Goal: Task Accomplishment & Management: Use online tool/utility

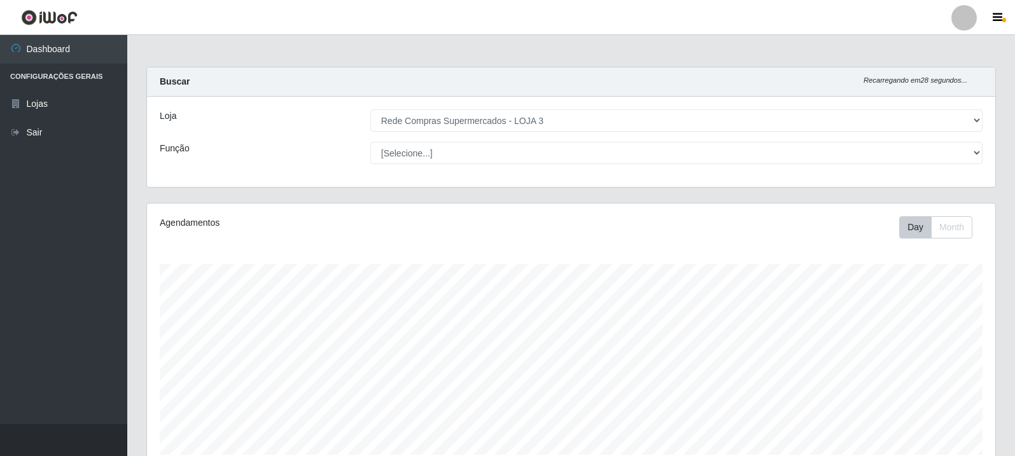
select select "162"
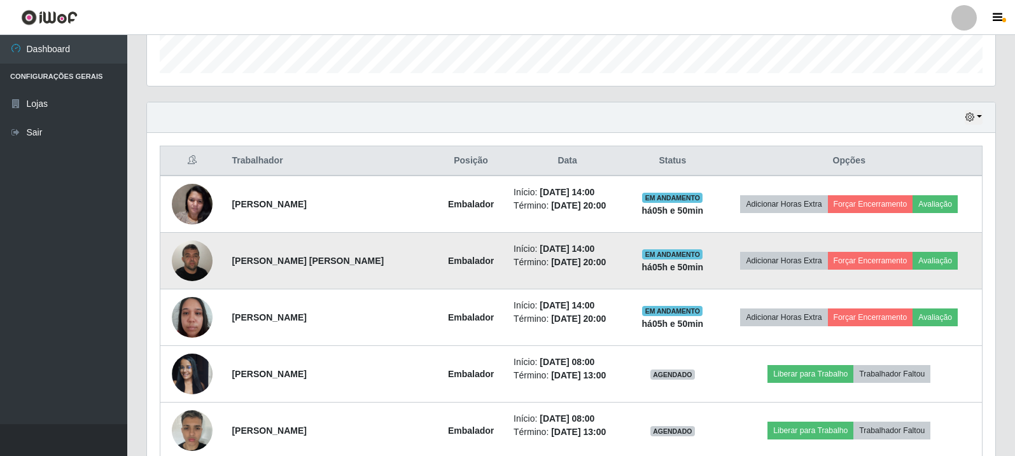
scroll to position [264, 848]
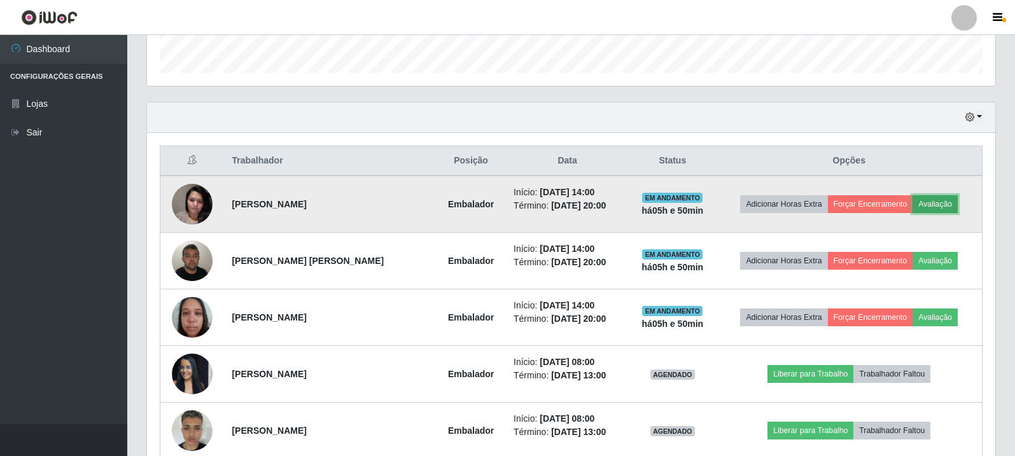
click at [931, 196] on button "Avaliação" at bounding box center [934, 204] width 45 height 18
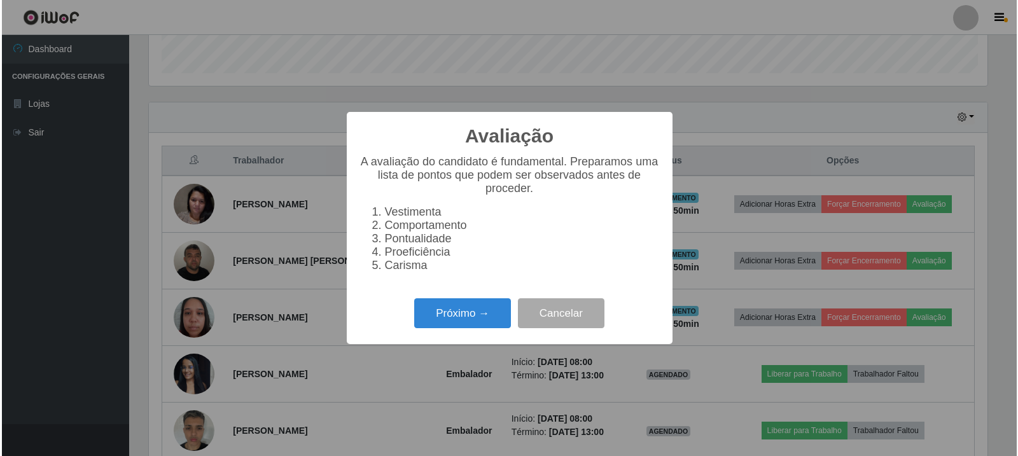
scroll to position [264, 842]
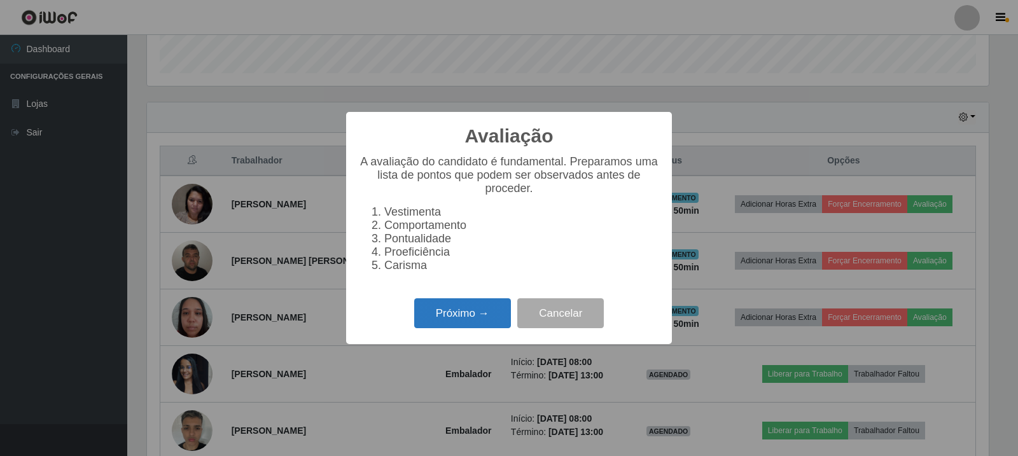
click at [471, 328] on button "Próximo →" at bounding box center [462, 313] width 97 height 30
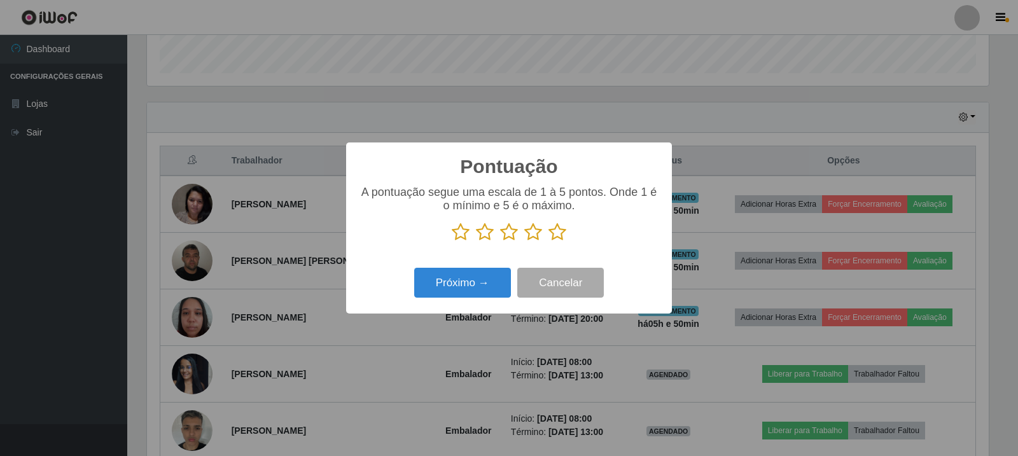
scroll to position [635911, 635333]
click at [555, 239] on icon at bounding box center [557, 232] width 18 height 19
click at [548, 242] on input "radio" at bounding box center [548, 242] width 0 height 0
click at [398, 295] on div "Próximo → Cancelar" at bounding box center [509, 283] width 300 height 36
click at [461, 284] on button "Próximo →" at bounding box center [462, 283] width 97 height 30
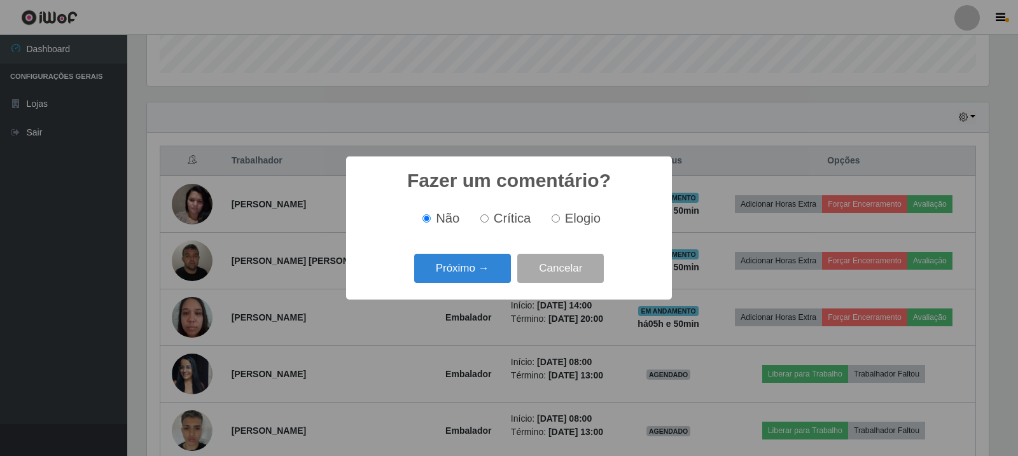
click at [565, 215] on span "Elogio" at bounding box center [583, 218] width 36 height 14
click at [560, 215] on input "Elogio" at bounding box center [556, 218] width 8 height 8
radio input "true"
click at [489, 267] on button "Próximo →" at bounding box center [462, 269] width 97 height 30
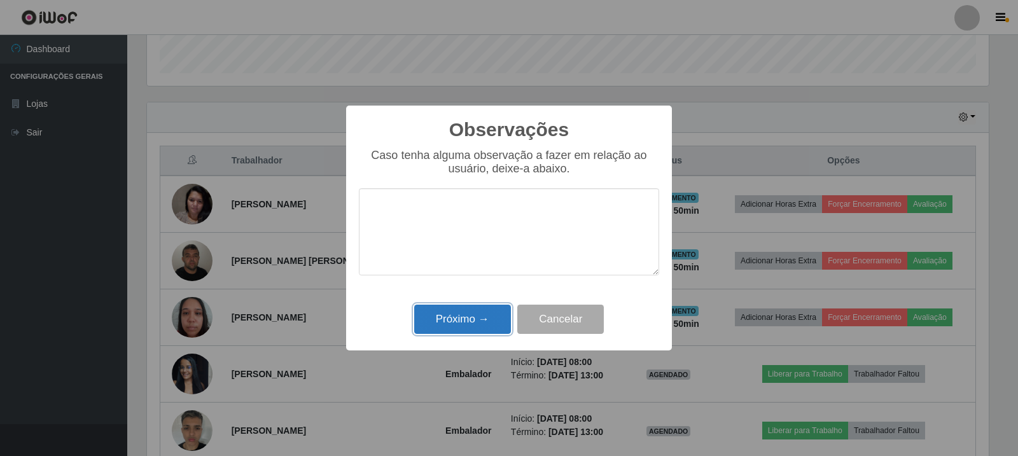
click at [487, 331] on button "Próximo →" at bounding box center [462, 320] width 97 height 30
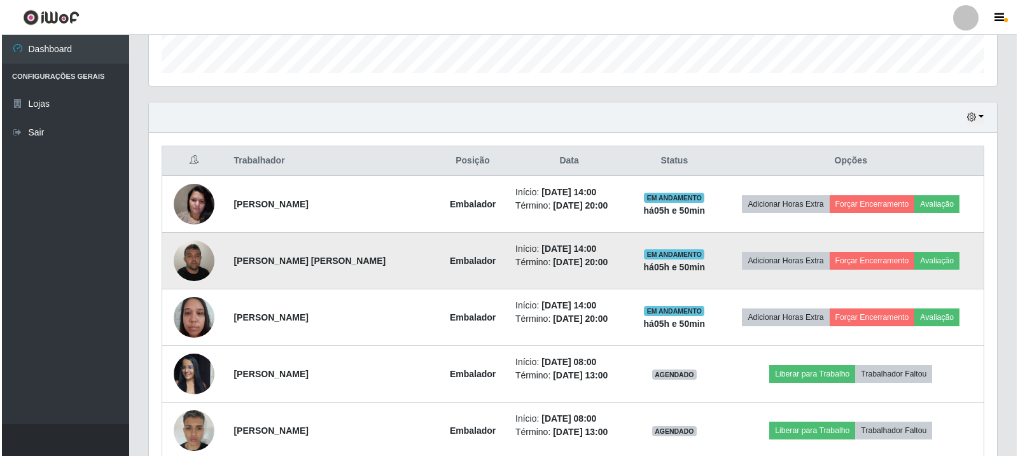
scroll to position [264, 848]
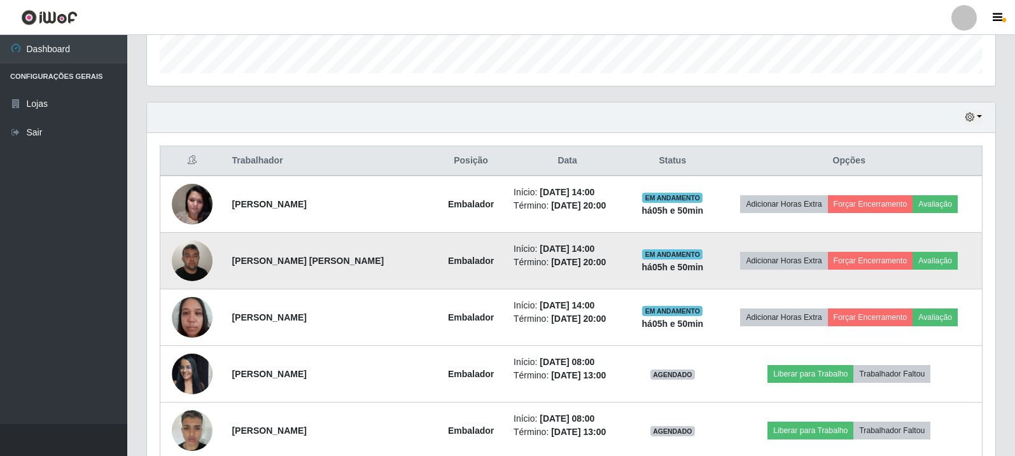
click at [947, 272] on td "Adicionar Horas Extra Forçar Encerramento Avaliação" at bounding box center [849, 261] width 266 height 57
click at [945, 262] on button "Avaliação" at bounding box center [934, 261] width 45 height 18
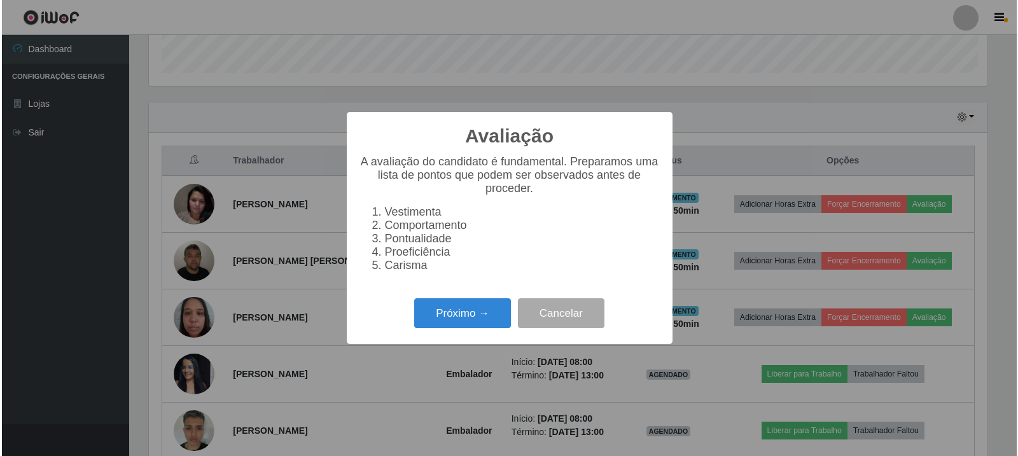
scroll to position [264, 842]
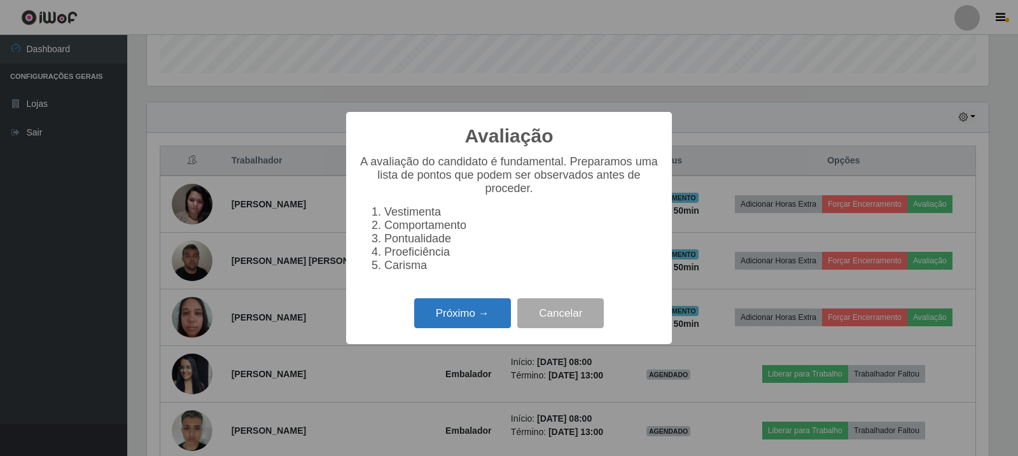
click at [468, 310] on button "Próximo →" at bounding box center [462, 313] width 97 height 30
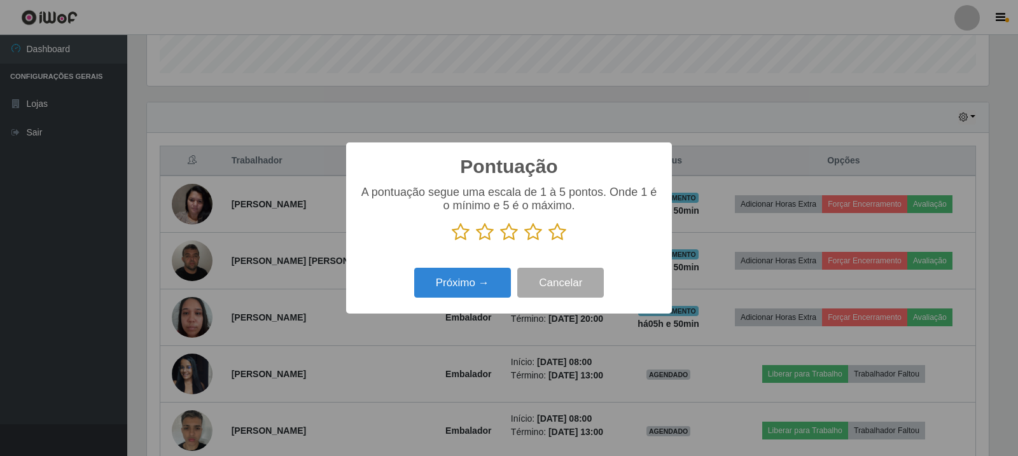
click at [556, 240] on icon at bounding box center [557, 232] width 18 height 19
click at [548, 242] on input "radio" at bounding box center [548, 242] width 0 height 0
click at [489, 276] on button "Próximo →" at bounding box center [462, 283] width 97 height 30
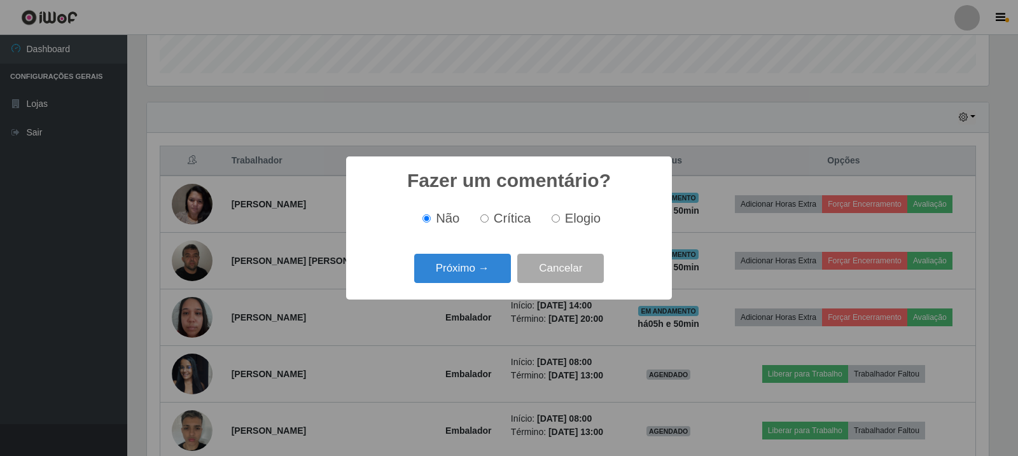
scroll to position [635911, 635333]
click at [571, 209] on div "Não Crítica Elogio" at bounding box center [509, 219] width 300 height 38
click at [567, 223] on span "Elogio" at bounding box center [583, 218] width 36 height 14
click at [560, 223] on input "Elogio" at bounding box center [556, 218] width 8 height 8
radio input "true"
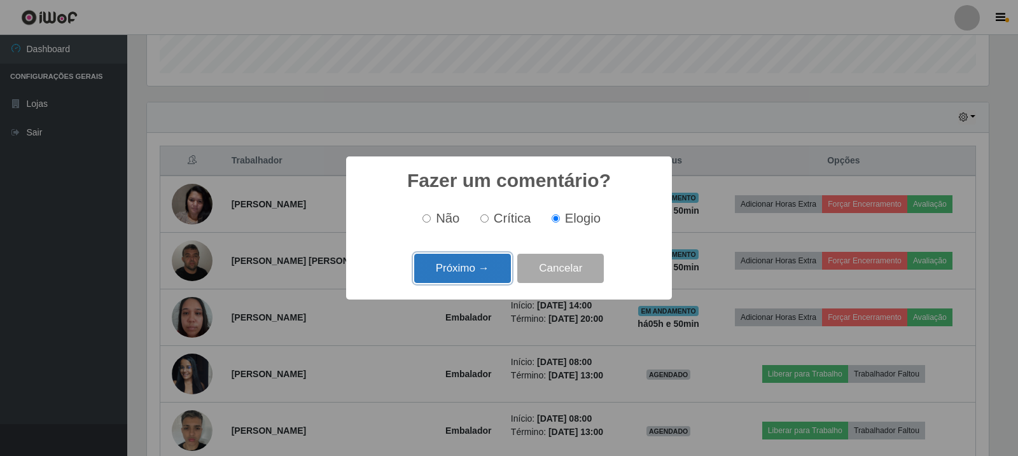
click at [475, 259] on button "Próximo →" at bounding box center [462, 269] width 97 height 30
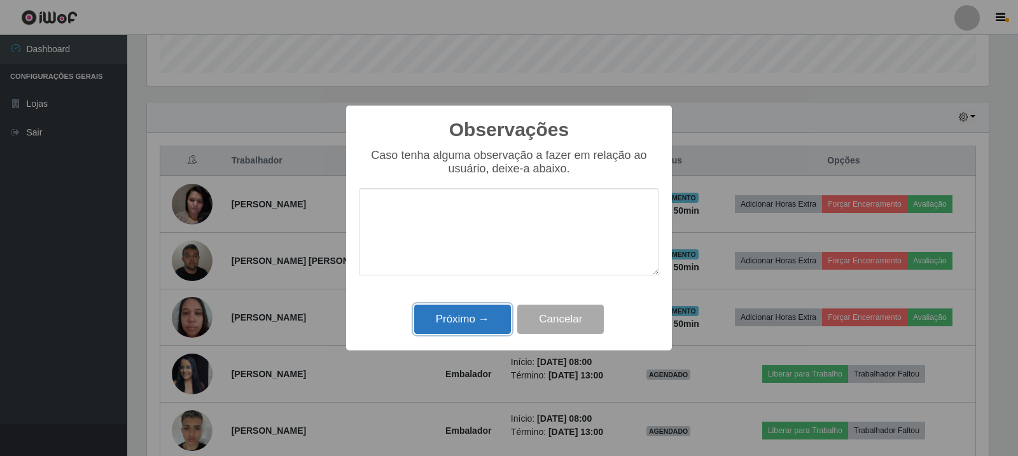
click at [487, 312] on button "Próximo →" at bounding box center [462, 320] width 97 height 30
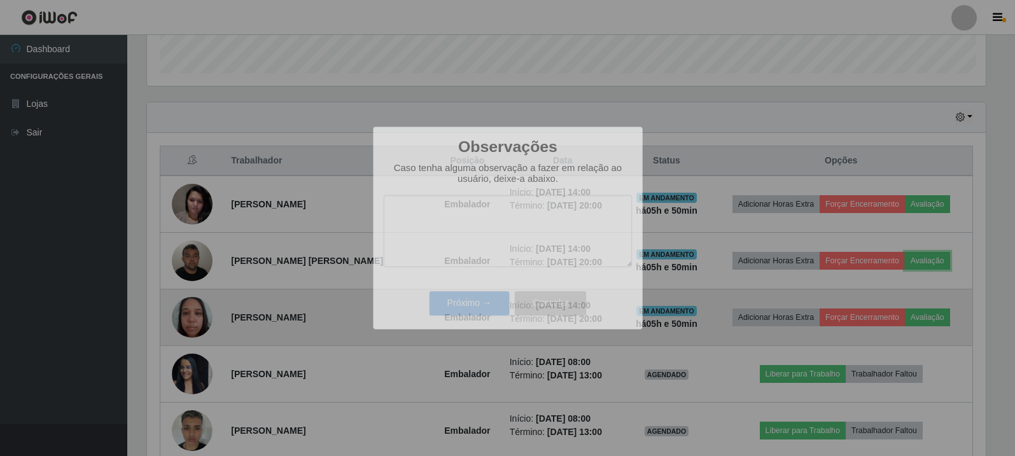
scroll to position [264, 848]
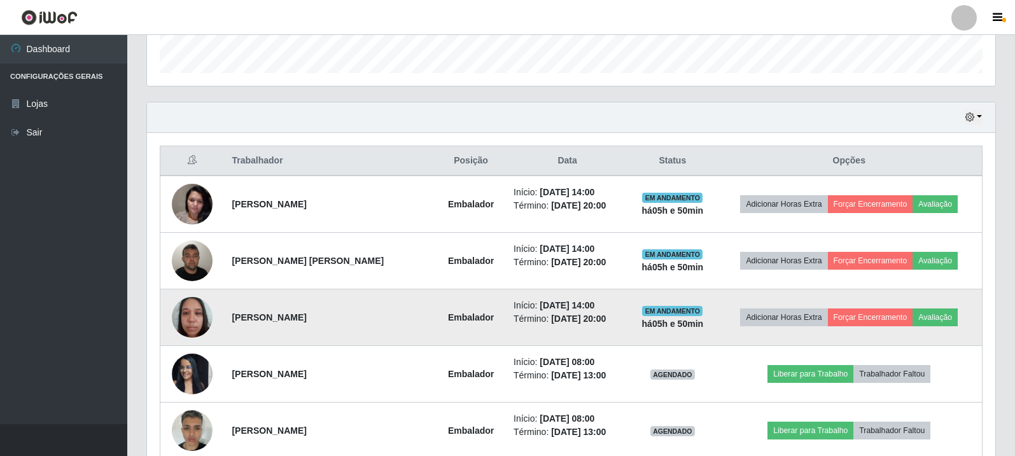
click at [926, 305] on td "Adicionar Horas Extra Forçar Encerramento Avaliação" at bounding box center [849, 317] width 266 height 57
click at [931, 310] on button "Avaliação" at bounding box center [934, 318] width 45 height 18
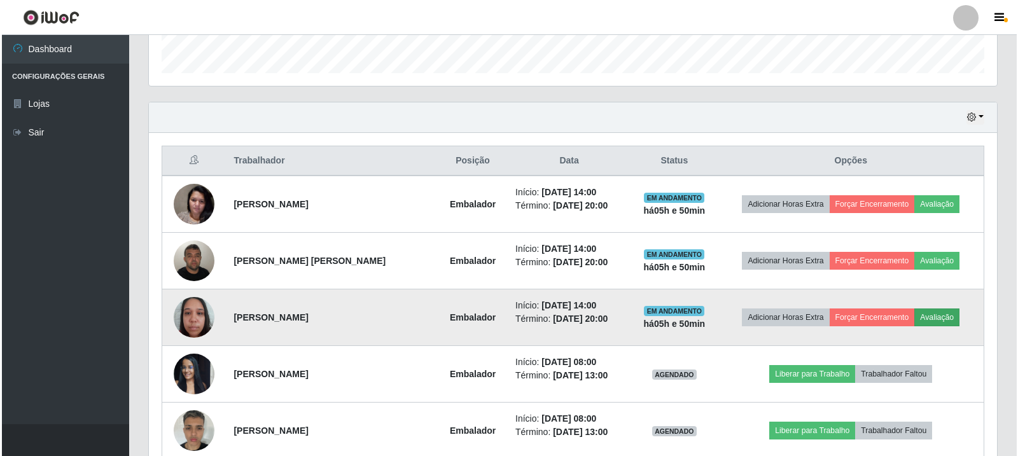
scroll to position [264, 842]
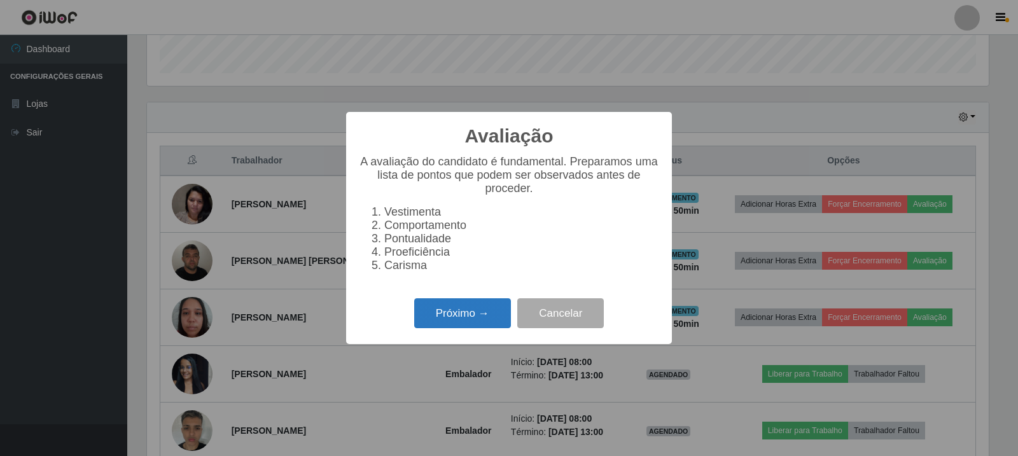
click at [480, 326] on button "Próximo →" at bounding box center [462, 313] width 97 height 30
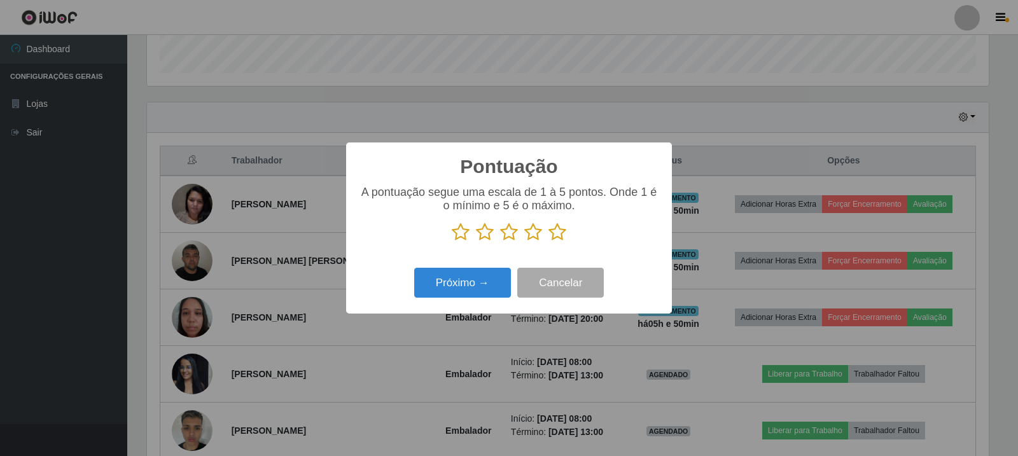
click at [553, 240] on icon at bounding box center [557, 232] width 18 height 19
click at [548, 242] on input "radio" at bounding box center [548, 242] width 0 height 0
click at [504, 274] on button "Próximo →" at bounding box center [462, 283] width 97 height 30
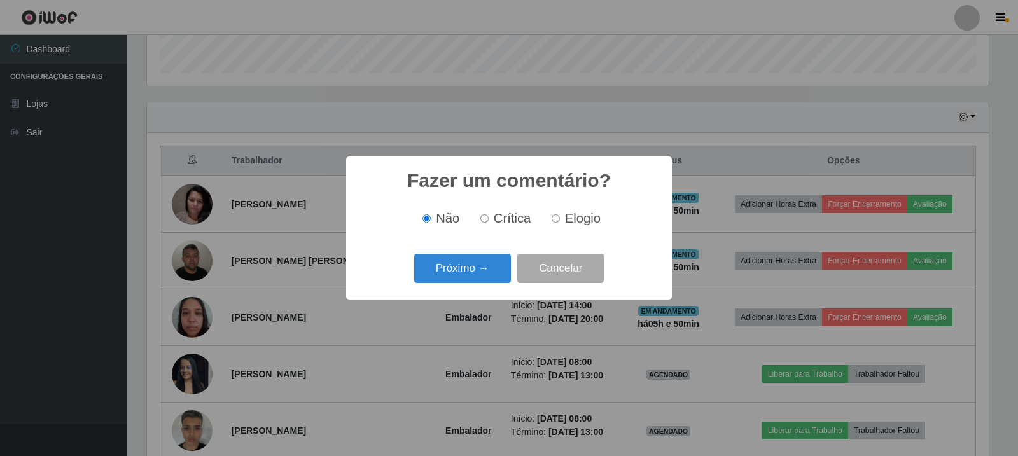
click at [568, 216] on span "Elogio" at bounding box center [583, 218] width 36 height 14
click at [560, 216] on input "Elogio" at bounding box center [556, 218] width 8 height 8
radio input "true"
click at [473, 271] on button "Próximo →" at bounding box center [462, 269] width 97 height 30
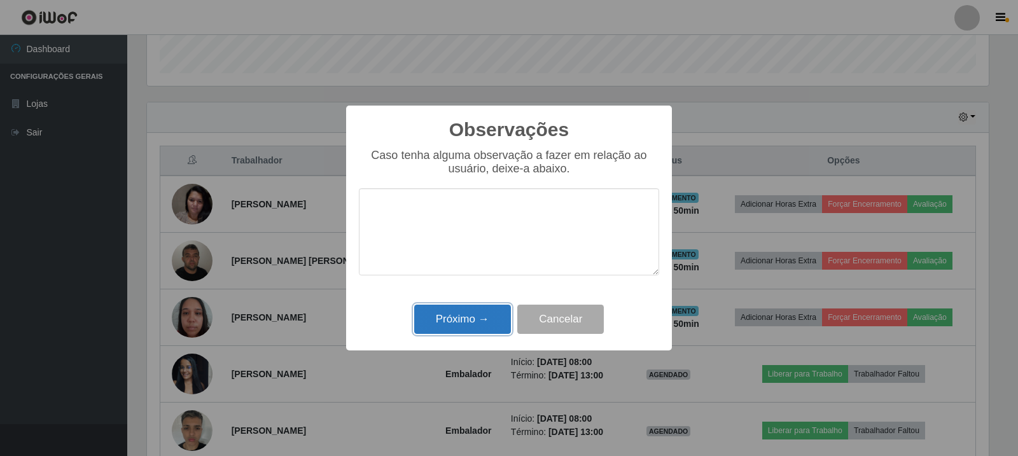
click at [445, 328] on button "Próximo →" at bounding box center [462, 320] width 97 height 30
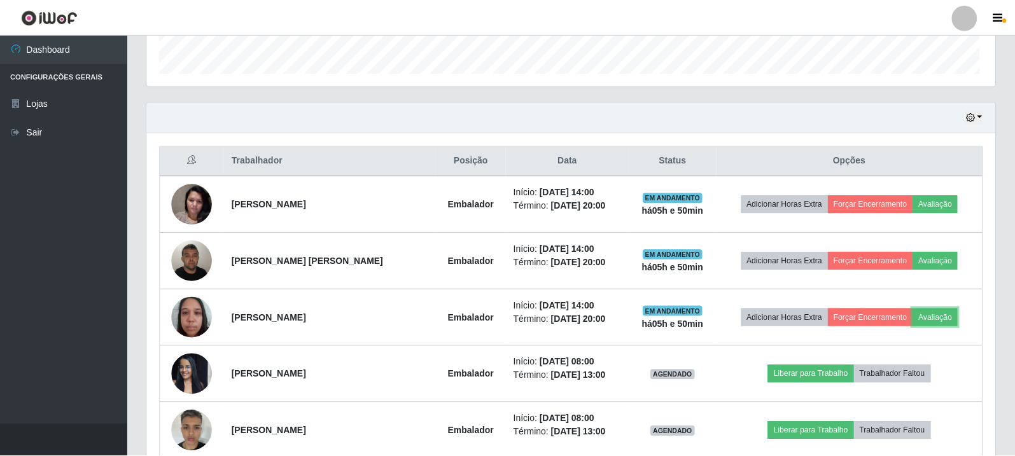
scroll to position [264, 848]
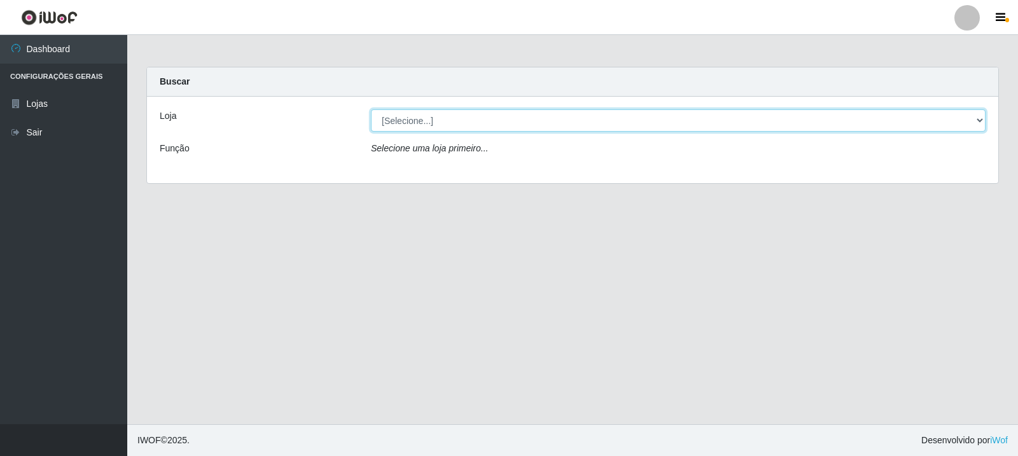
click at [469, 130] on select "[Selecione...] Rede Compras Supermercados - LOJA 3" at bounding box center [678, 120] width 615 height 22
select select "162"
click at [371, 109] on select "[Selecione...] Rede Compras Supermercados - LOJA 3" at bounding box center [678, 120] width 615 height 22
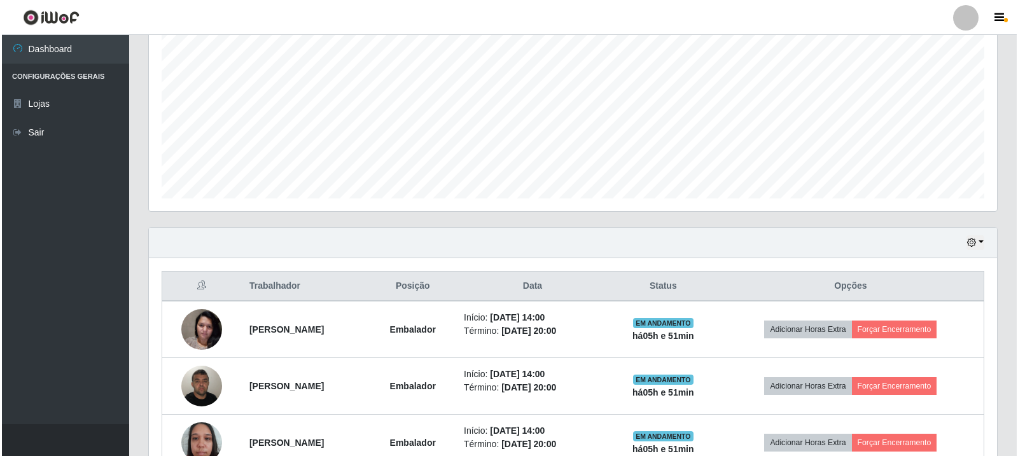
scroll to position [332, 0]
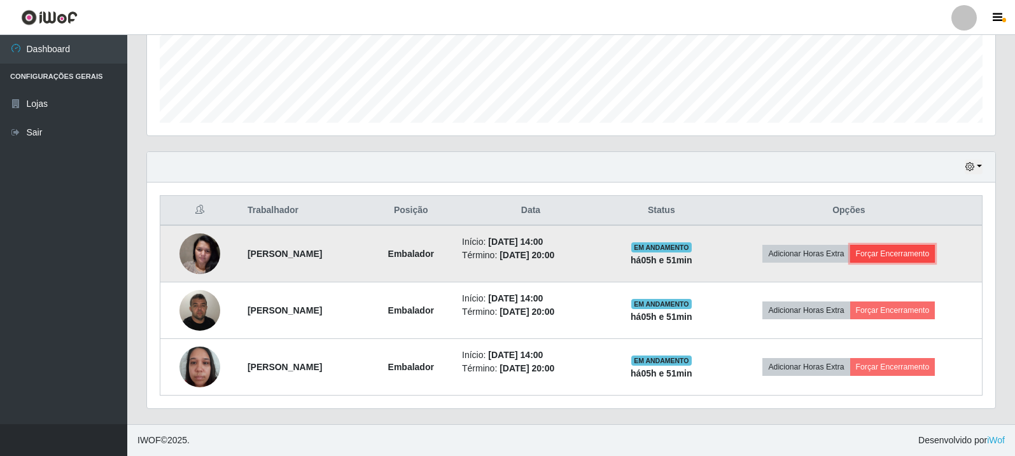
click at [918, 249] on button "Forçar Encerramento" at bounding box center [892, 254] width 85 height 18
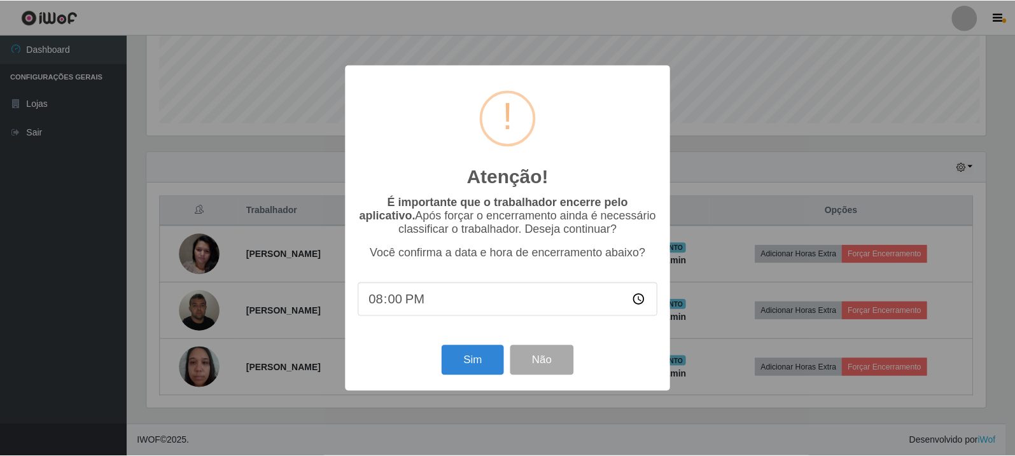
scroll to position [264, 842]
click at [478, 370] on button "Sim" at bounding box center [474, 360] width 62 height 30
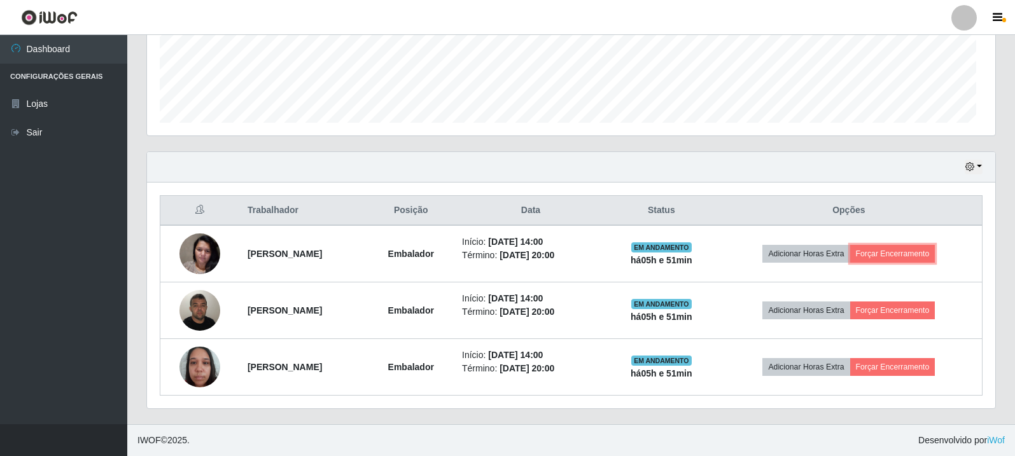
scroll to position [264, 848]
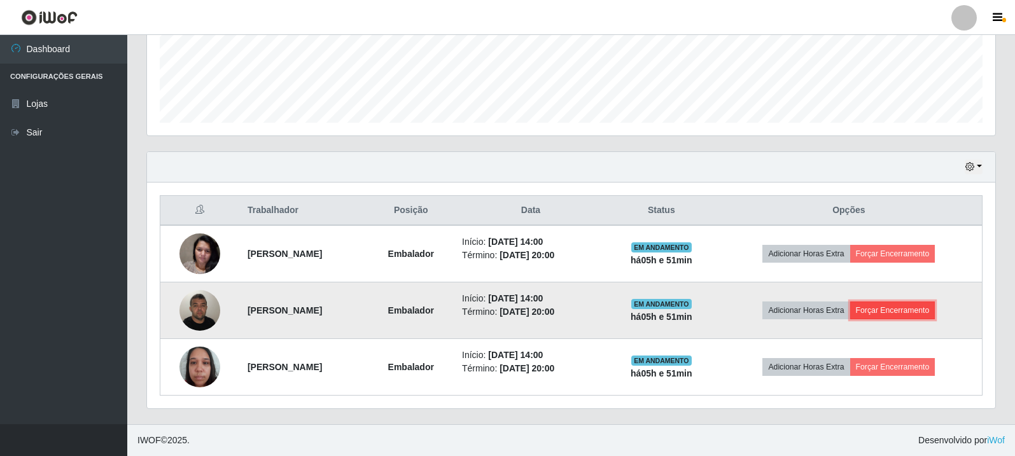
click at [921, 309] on button "Forçar Encerramento" at bounding box center [892, 311] width 85 height 18
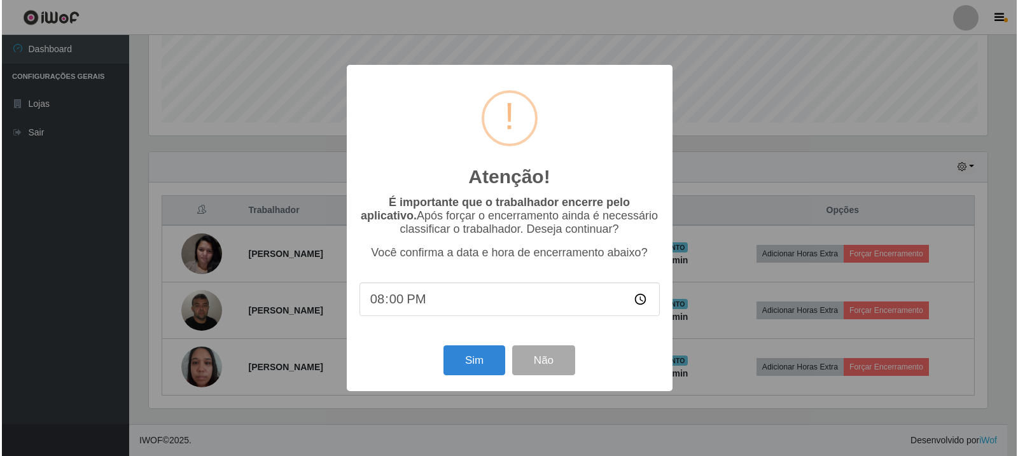
scroll to position [162, 0]
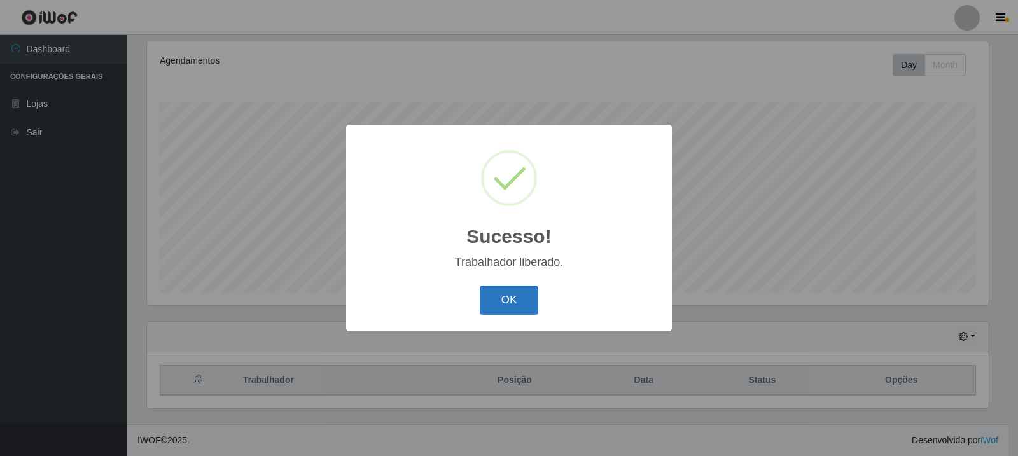
click at [538, 300] on button "OK" at bounding box center [509, 301] width 59 height 30
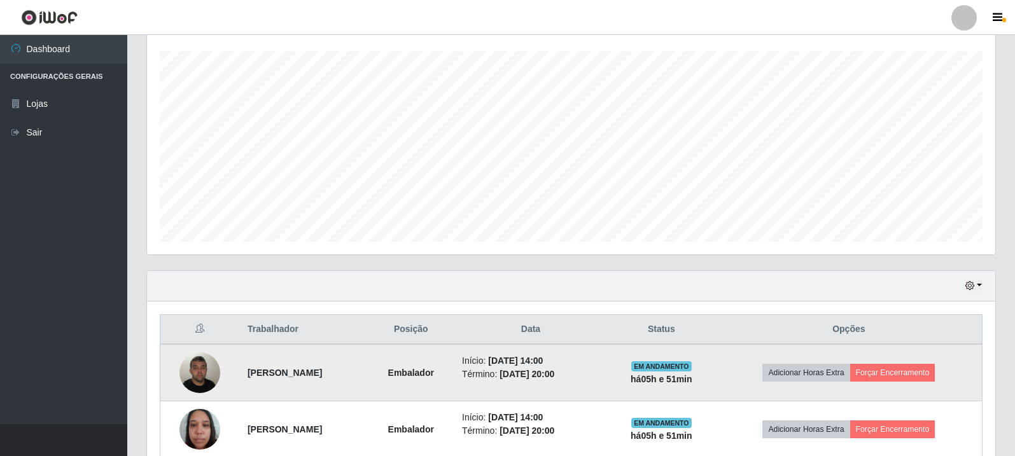
scroll to position [275, 0]
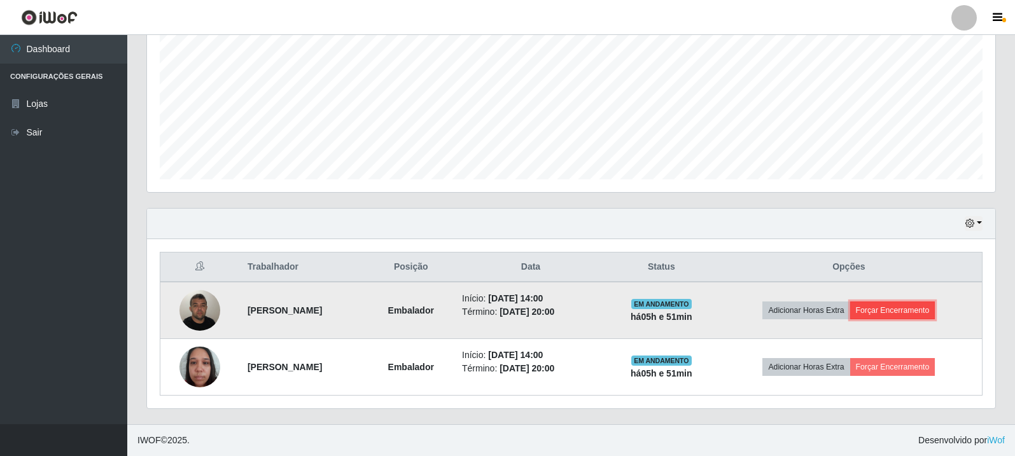
click at [934, 310] on button "Forçar Encerramento" at bounding box center [892, 311] width 85 height 18
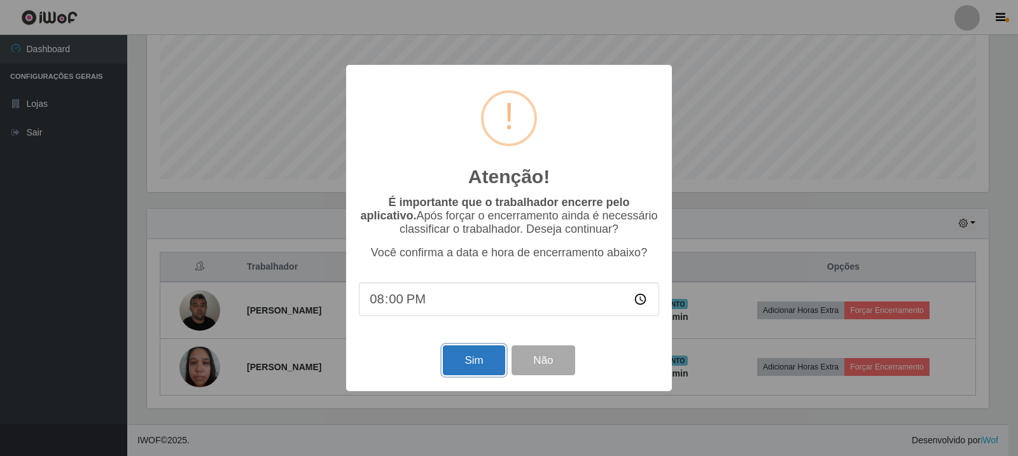
drag, startPoint x: 487, startPoint y: 356, endPoint x: 698, endPoint y: 317, distance: 214.2
click at [488, 357] on button "Sim" at bounding box center [474, 360] width 62 height 30
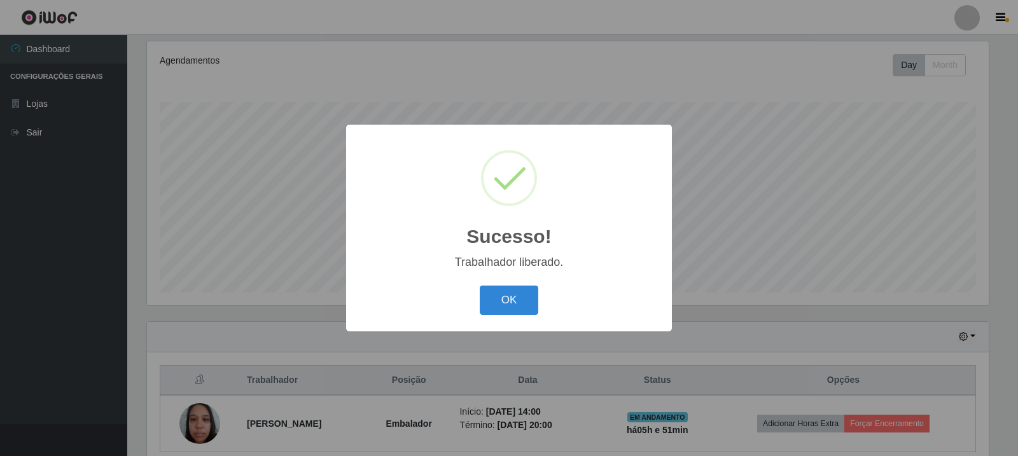
drag, startPoint x: 510, startPoint y: 322, endPoint x: 540, endPoint y: 295, distance: 40.5
click at [511, 322] on div "Sucesso! × Trabalhador liberado. OK Cancel" at bounding box center [509, 228] width 326 height 206
click at [540, 295] on div "OK Cancel" at bounding box center [509, 300] width 300 height 36
click at [503, 311] on button "OK" at bounding box center [509, 301] width 59 height 30
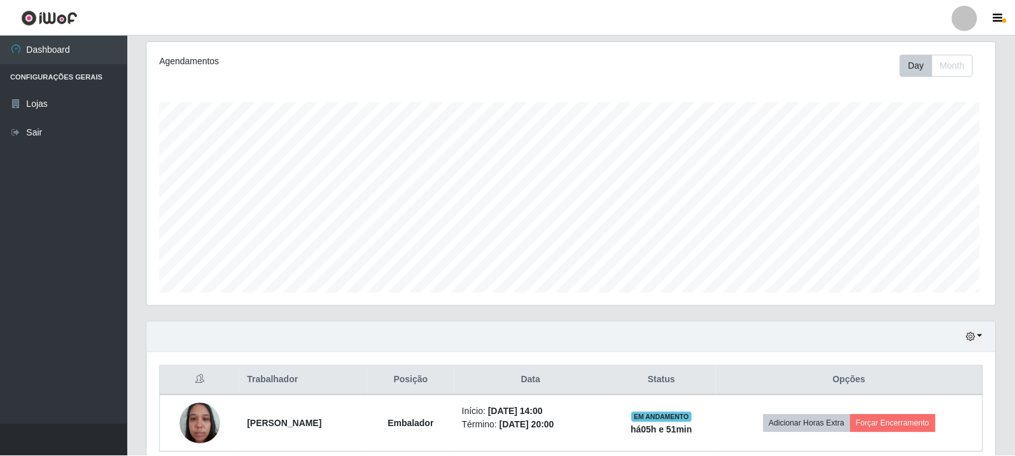
scroll to position [264, 848]
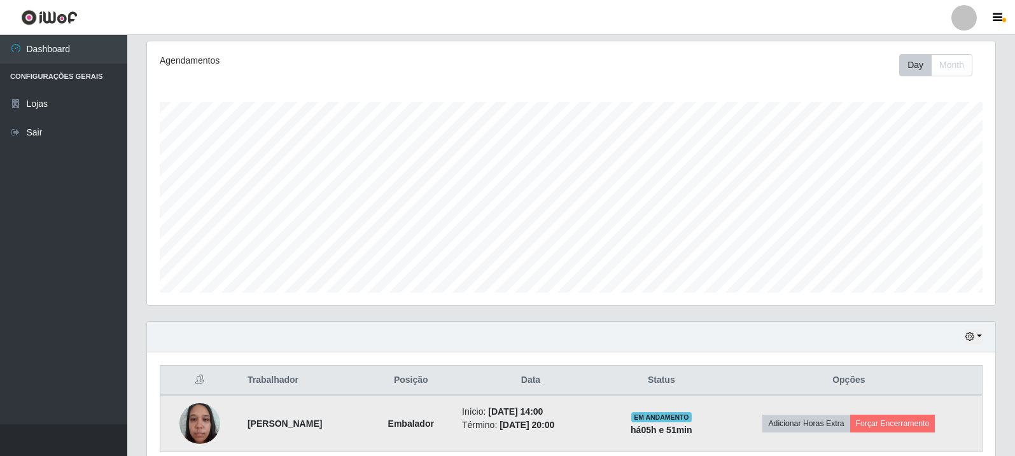
click at [862, 407] on td "Adicionar Horas Extra Forçar Encerramento" at bounding box center [849, 423] width 267 height 57
click at [903, 419] on button "Forçar Encerramento" at bounding box center [892, 424] width 85 height 18
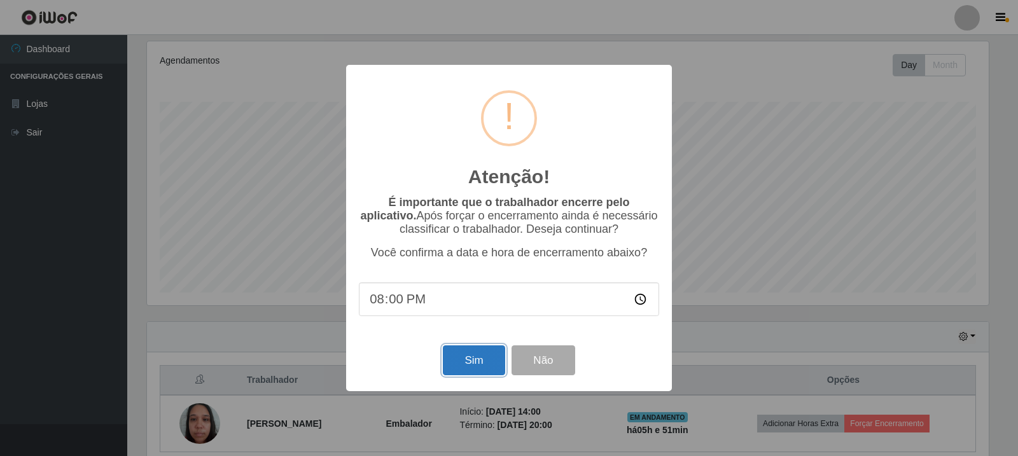
click at [481, 356] on button "Sim" at bounding box center [474, 360] width 62 height 30
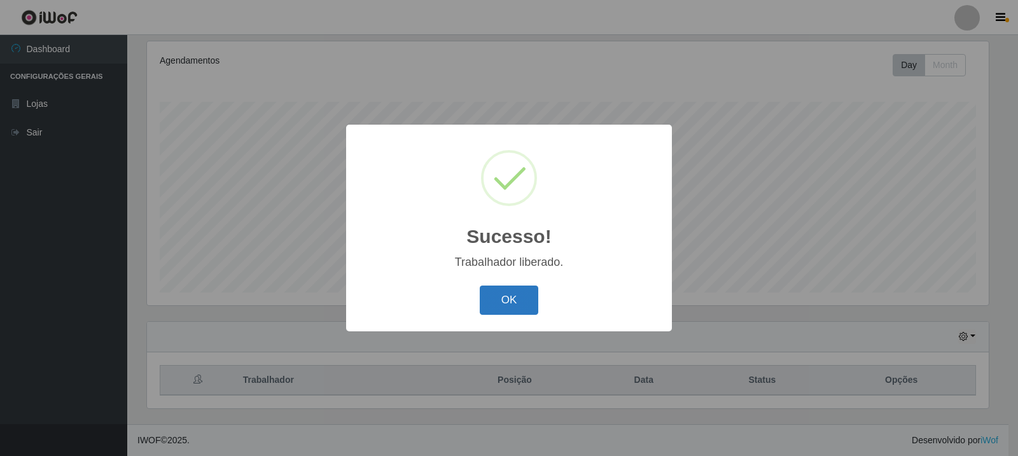
click at [523, 296] on button "OK" at bounding box center [509, 301] width 59 height 30
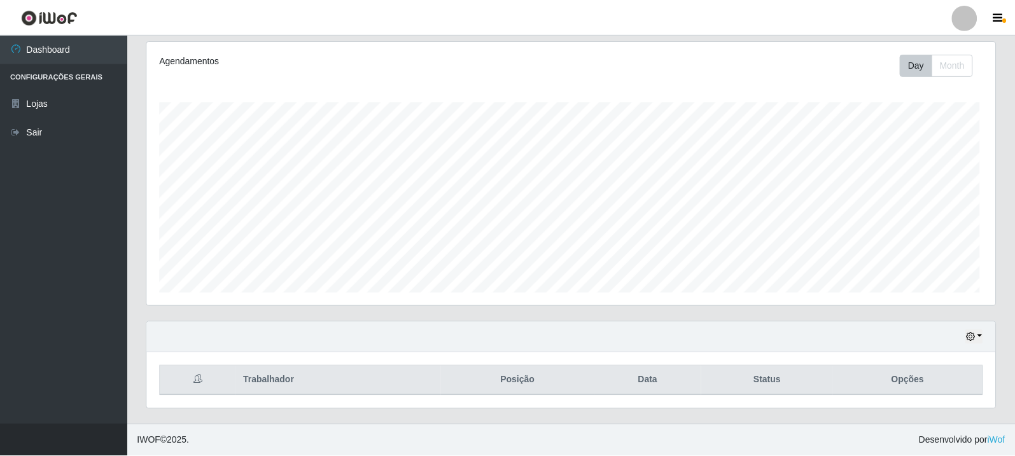
scroll to position [0, 0]
